Goal: Check status

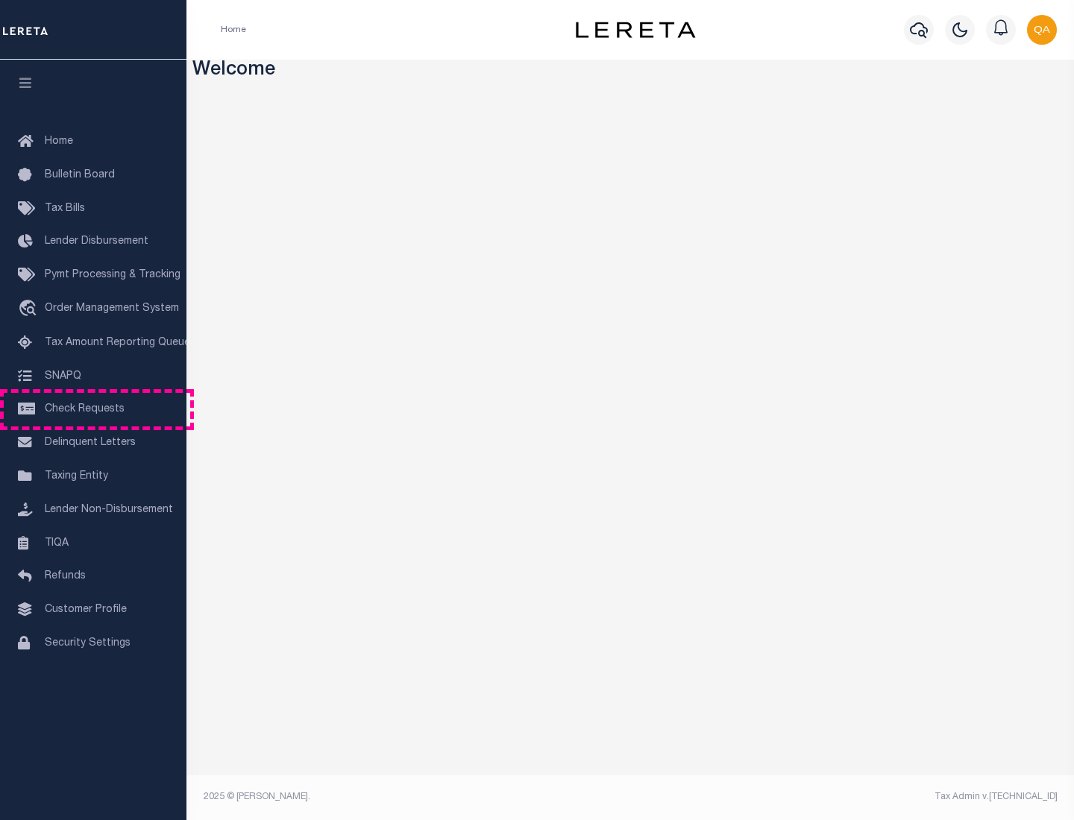
click at [93, 409] on span "Check Requests" at bounding box center [85, 409] width 80 height 10
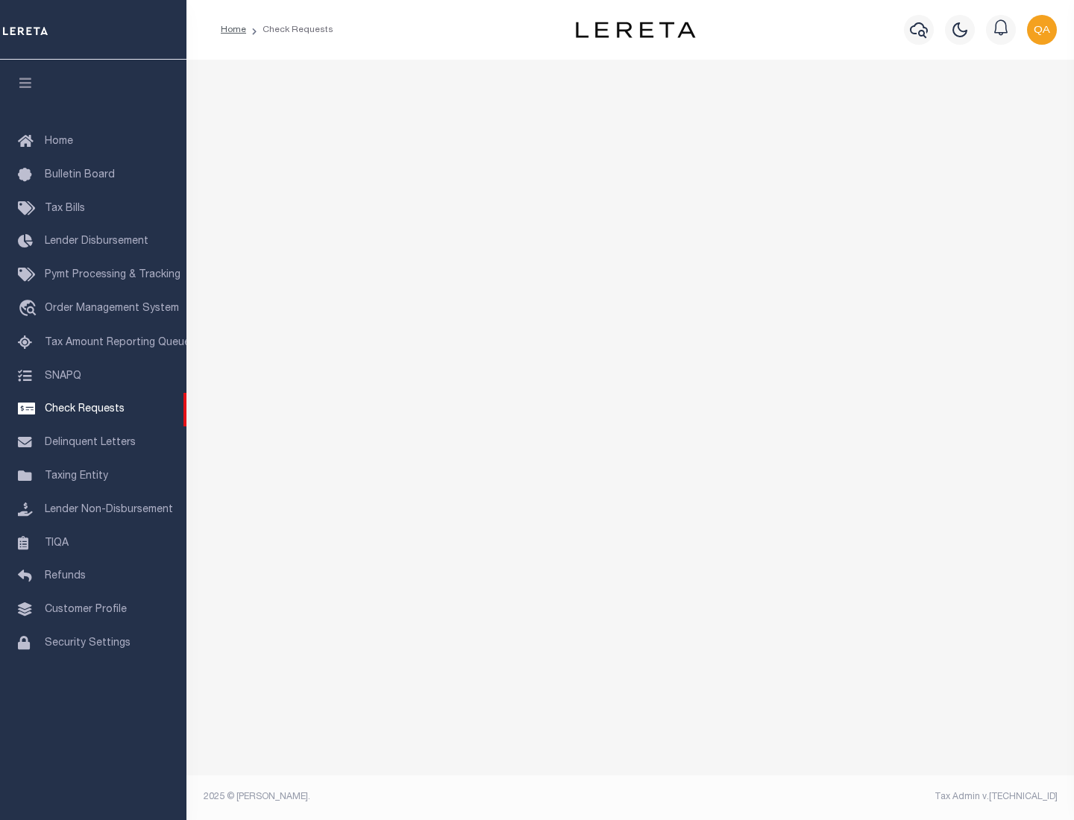
select select "50"
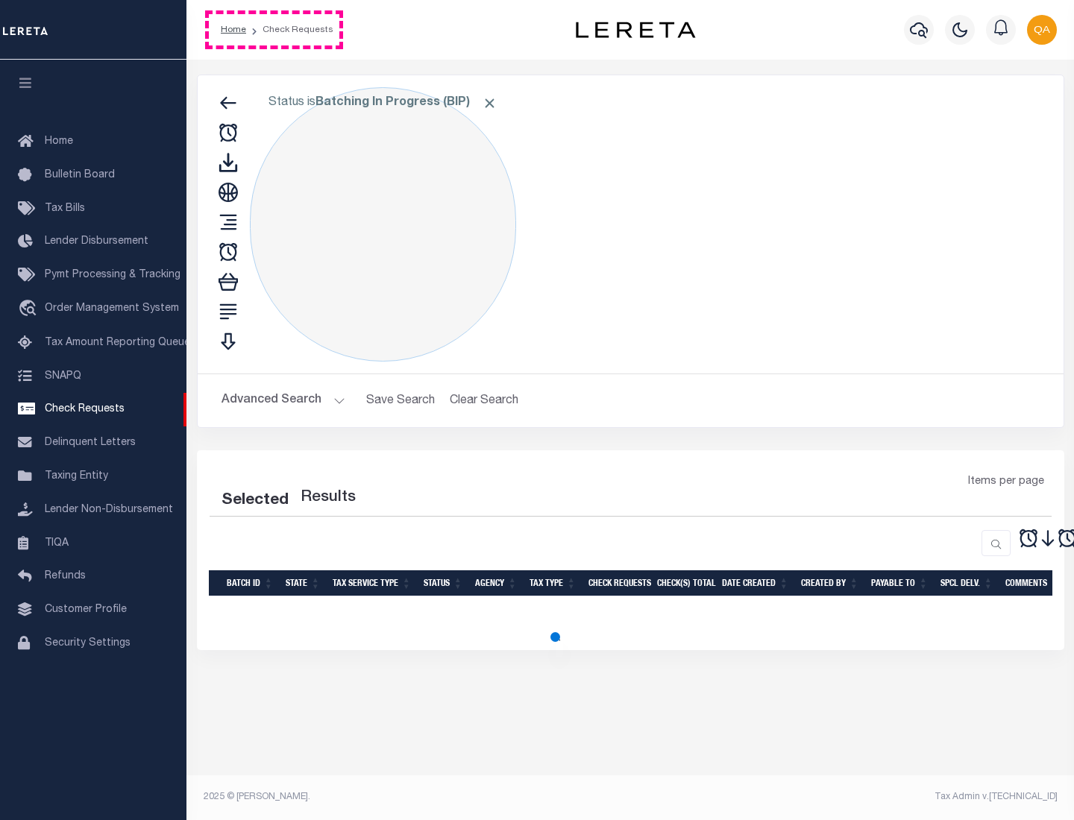
select select "50"
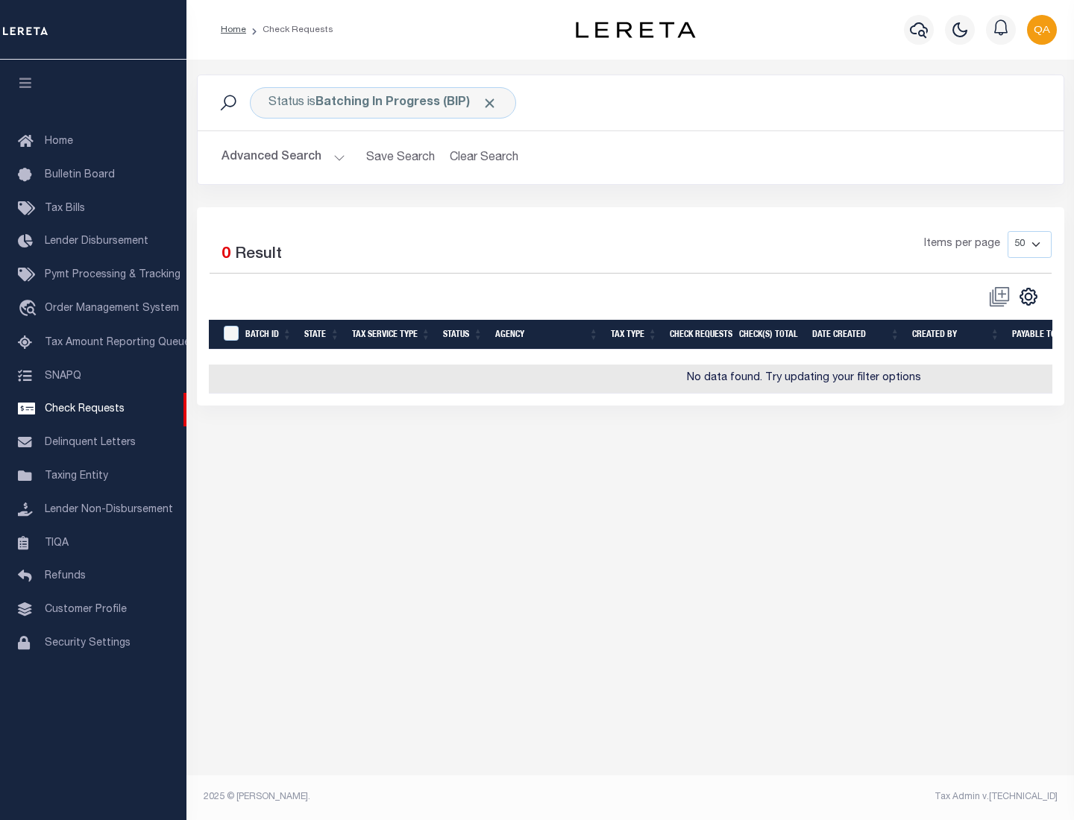
click at [490, 103] on span "Click to Remove" at bounding box center [490, 103] width 16 height 16
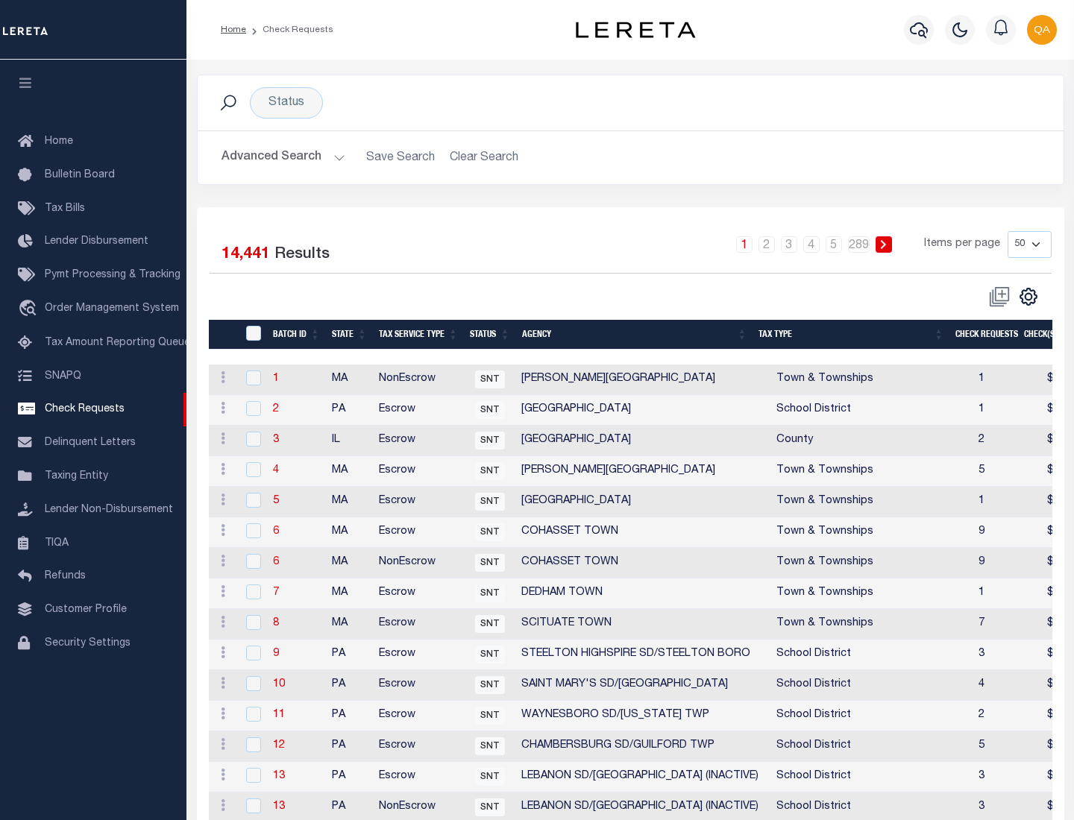
scroll to position [719, 0]
